Goal: Transaction & Acquisition: Purchase product/service

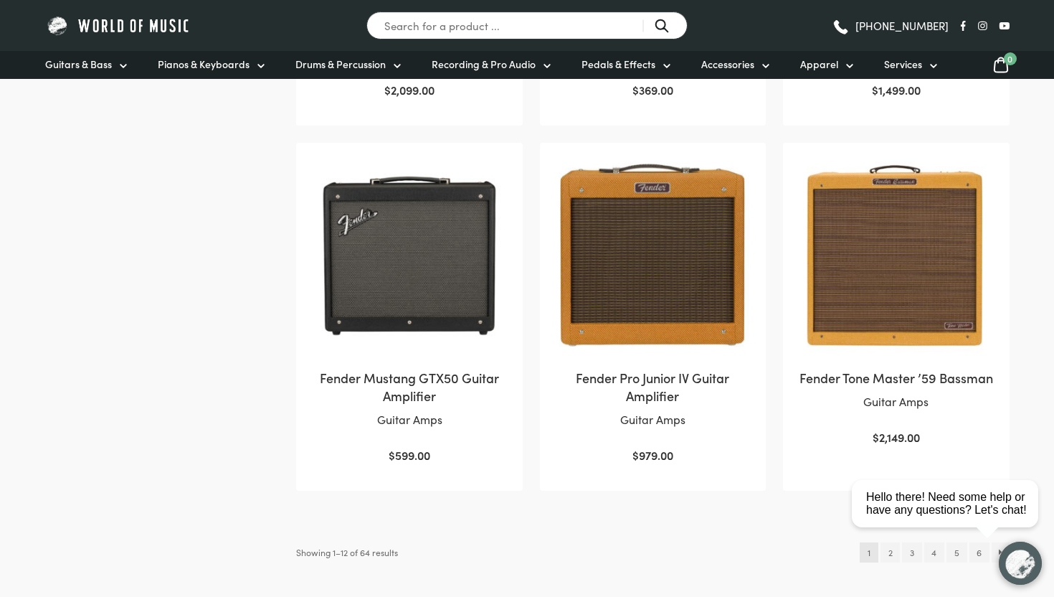
scroll to position [1356, 0]
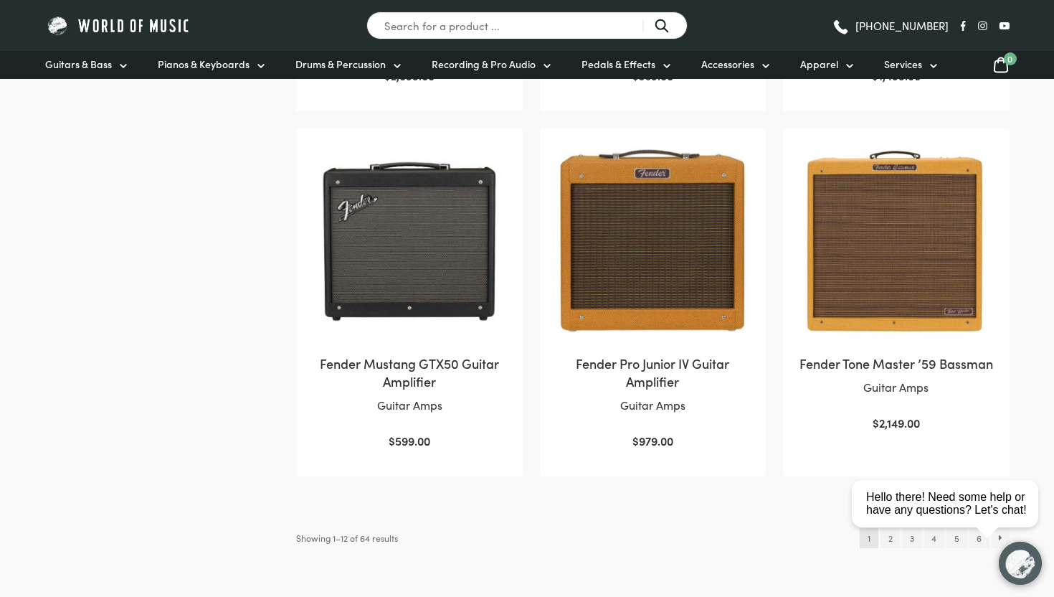
click at [466, 257] on img at bounding box center [408, 241] width 197 height 197
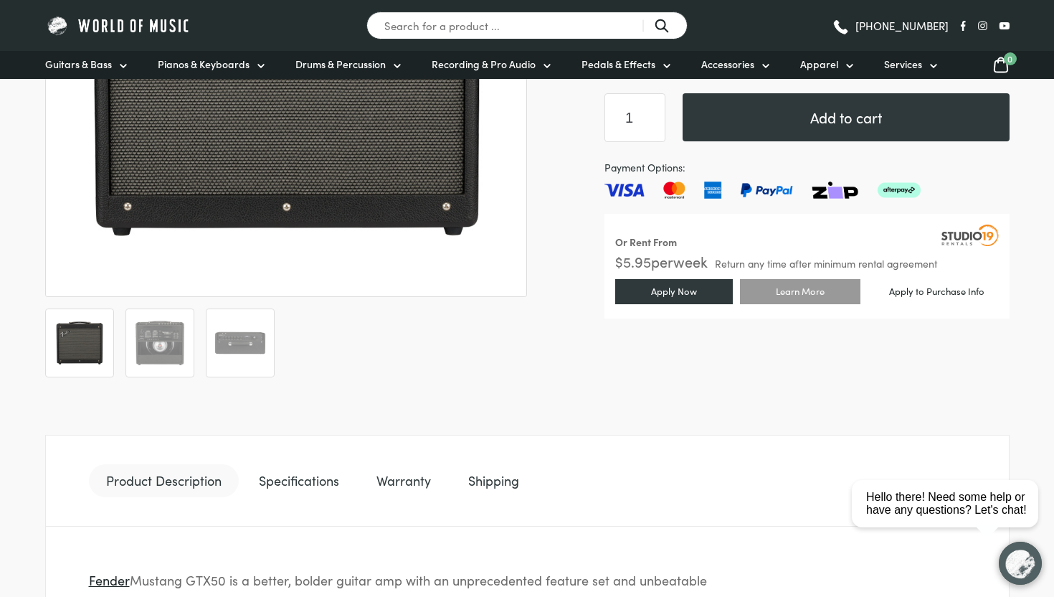
scroll to position [493, 0]
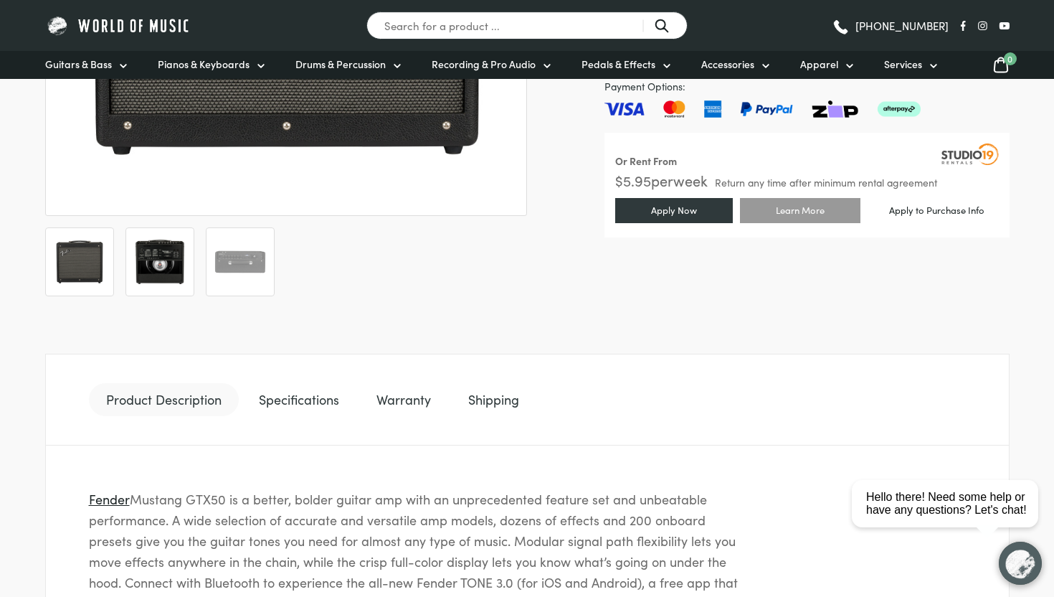
click at [165, 273] on img at bounding box center [159, 261] width 53 height 53
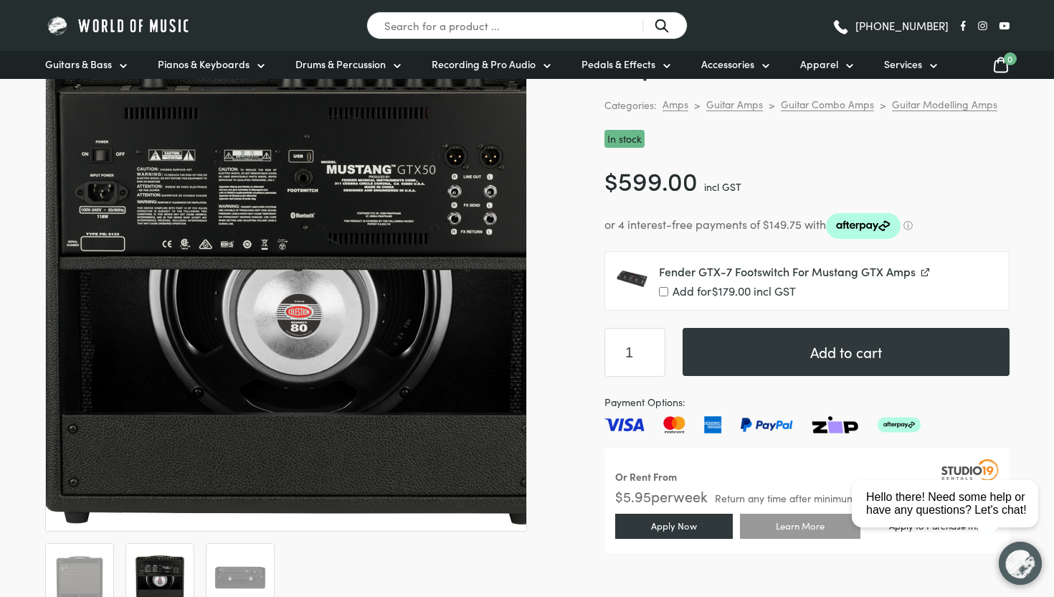
scroll to position [176, 0]
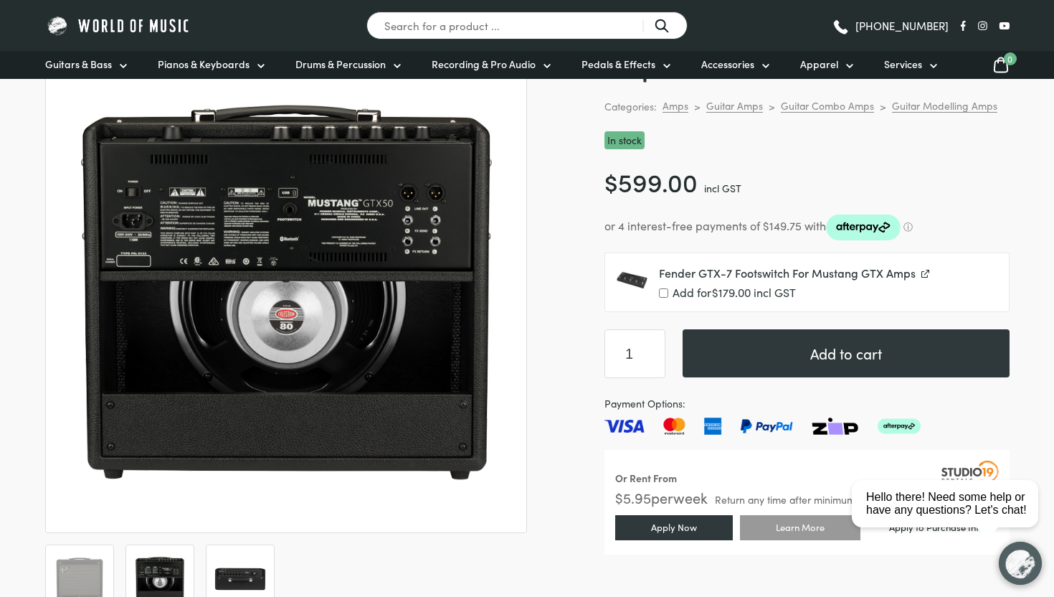
click at [255, 586] on img at bounding box center [240, 578] width 53 height 53
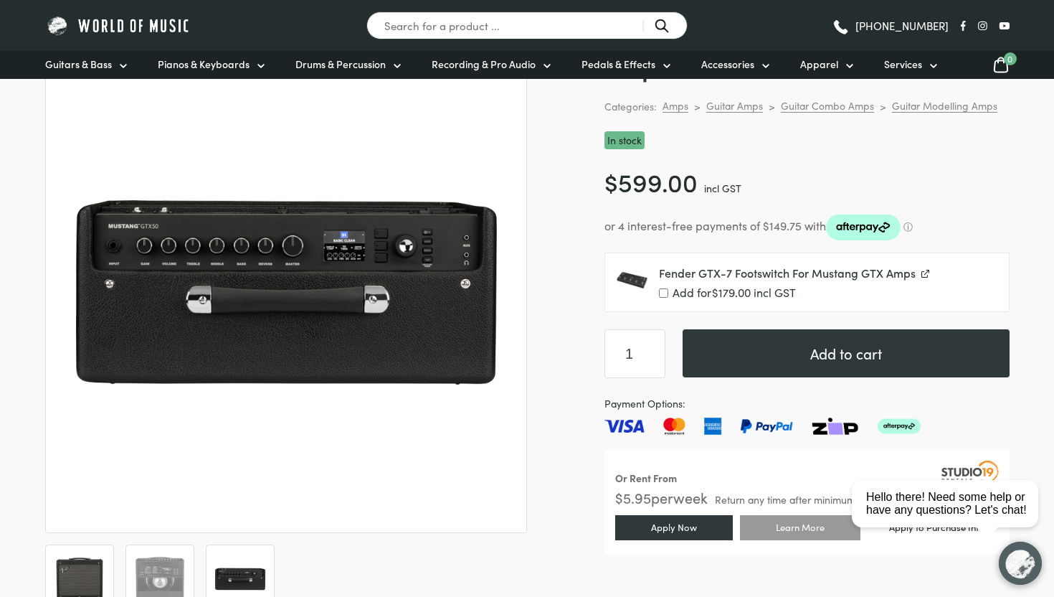
click at [104, 563] on img at bounding box center [79, 578] width 53 height 53
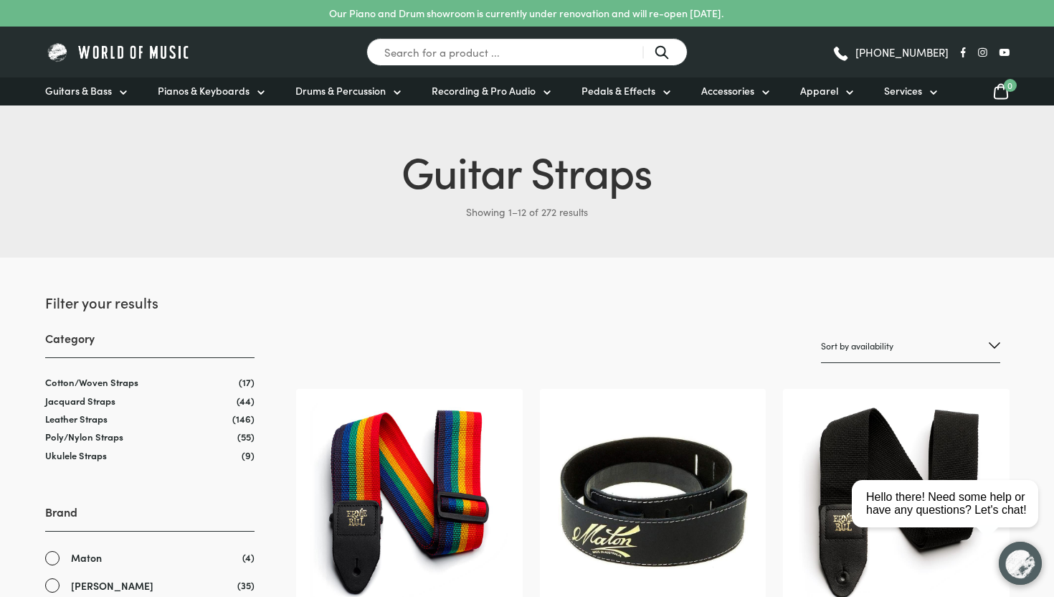
click at [19, 101] on div "Guitars & Bass Guitars Electric Guitars Bass Guitars Acoustic Guitars Classical…" at bounding box center [527, 91] width 1022 height 28
